Goal: Information Seeking & Learning: Learn about a topic

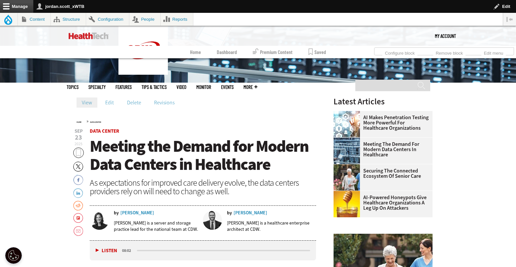
scroll to position [182, 0]
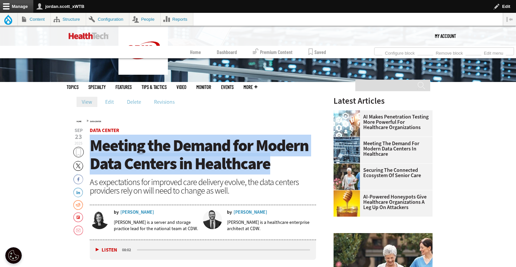
drag, startPoint x: 276, startPoint y: 164, endPoint x: 84, endPoint y: 146, distance: 192.7
copy span "Meeting the Demand for Modern Data Centers in Healthcare"
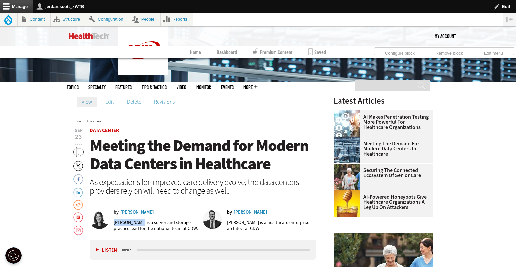
drag, startPoint x: 139, startPoint y: 224, endPoint x: 114, endPoint y: 224, distance: 24.7
click at [114, 224] on p "Eryn Brodsky is a server and storage practice lead for the national team at CDW." at bounding box center [156, 226] width 84 height 13
copy p "Eryn Brodsky"
drag, startPoint x: 262, startPoint y: 210, endPoint x: 243, endPoint y: 210, distance: 19.8
click at [242, 210] on div "by Eryn Brodsky Eryn Brodsky is a server and storage practice lead for the nati…" at bounding box center [203, 223] width 226 height 34
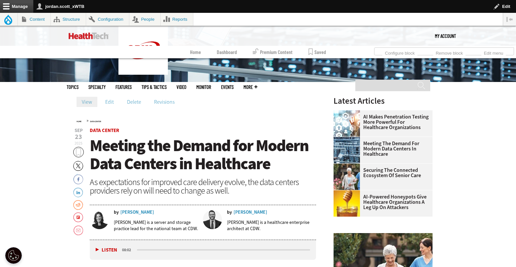
drag, startPoint x: 262, startPoint y: 214, endPoint x: 265, endPoint y: 212, distance: 3.4
click at [265, 212] on div "by Vitaly Zvagelsky" at bounding box center [271, 212] width 89 height 5
click at [291, 197] on header "Sep 23 2025 Twitter Facebook LinkedIn Reddit Flipboard Email Data Center Meetin…" at bounding box center [203, 184] width 226 height 112
drag, startPoint x: 267, startPoint y: 214, endPoint x: 250, endPoint y: 215, distance: 16.8
click at [252, 213] on div "by Vitaly Zvagelsky" at bounding box center [271, 212] width 89 height 5
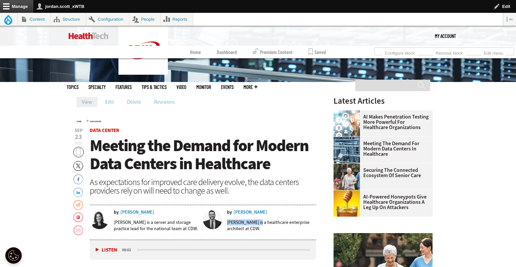
drag, startPoint x: 256, startPoint y: 222, endPoint x: 227, endPoint y: 223, distance: 28.4
click at [227, 223] on p "Vitaly Zvagelsky is a healthcare enterprise architect at CDW." at bounding box center [271, 226] width 89 height 13
copy p "Vitaly Zvagelsky"
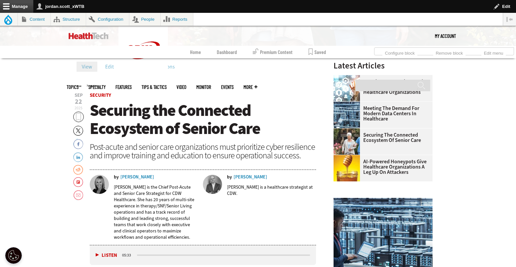
scroll to position [225, 0]
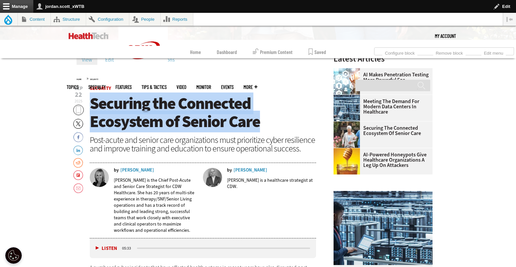
drag, startPoint x: 286, startPoint y: 123, endPoint x: 90, endPoint y: 104, distance: 197.1
click at [90, 104] on h1 "Securing the Connected Ecosystem of Senior Care" at bounding box center [203, 113] width 226 height 36
copy span "Securing the Connected Ecosystem of Senior Care"
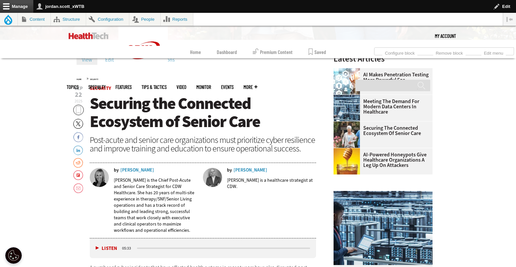
drag, startPoint x: 284, startPoint y: 169, endPoint x: 268, endPoint y: 171, distance: 15.6
click at [268, 171] on div "by [PERSON_NAME]" at bounding box center [271, 170] width 89 height 5
drag, startPoint x: 257, startPoint y: 181, endPoint x: 226, endPoint y: 179, distance: 30.7
click at [226, 179] on div "by [PERSON_NAME] [PERSON_NAME] is a healthcare strategist at [GEOGRAPHIC_DATA]." at bounding box center [259, 181] width 113 height 26
copy p "[PERSON_NAME]"
